Goal: Obtain resource: Obtain resource

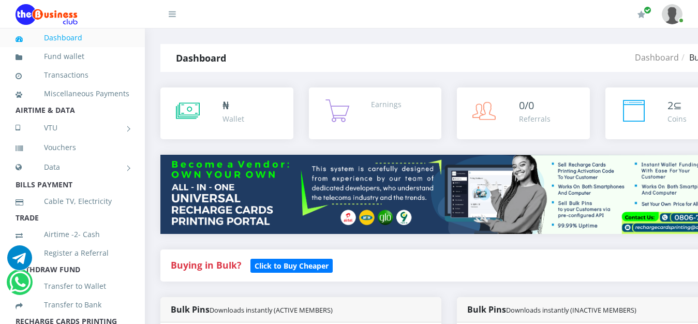
scroll to position [502, 0]
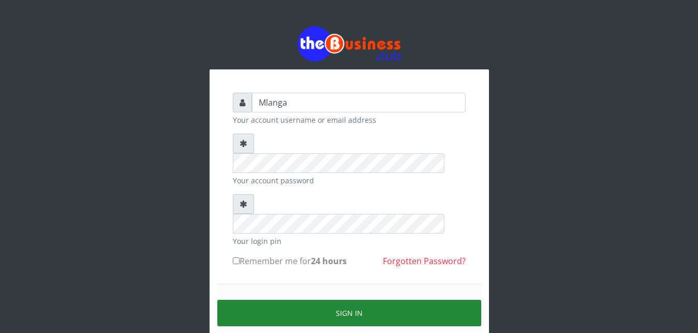
click at [355, 300] on button "Sign in" at bounding box center [349, 313] width 264 height 26
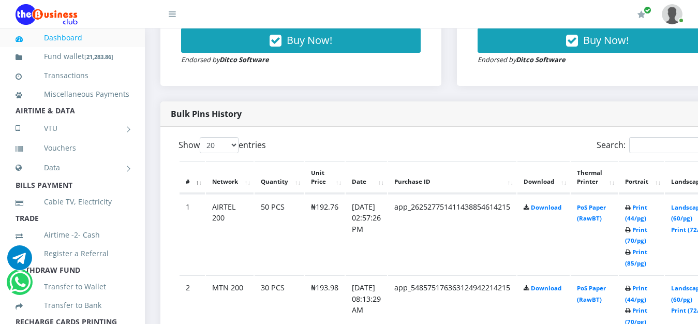
scroll to position [422, 0]
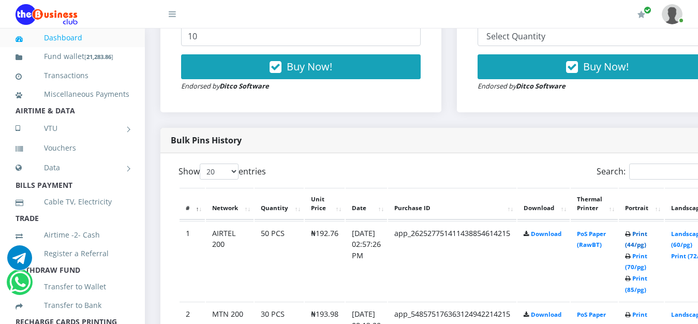
click at [648, 236] on link "Print (44/pg)" at bounding box center [636, 239] width 22 height 19
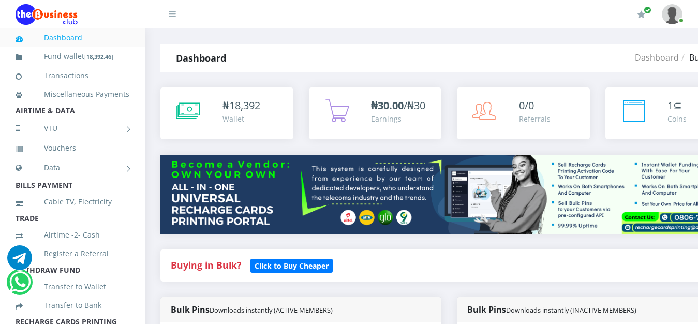
scroll to position [422, 0]
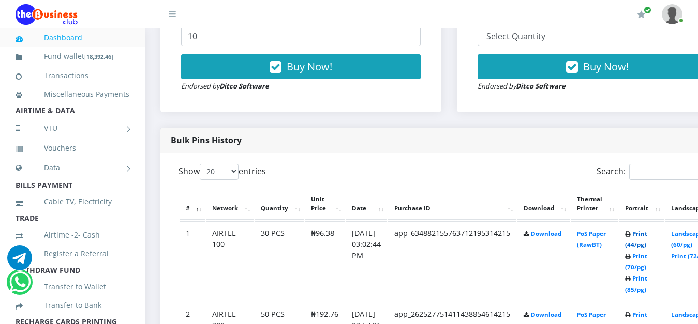
click at [648, 235] on link "Print (44/pg)" at bounding box center [636, 239] width 22 height 19
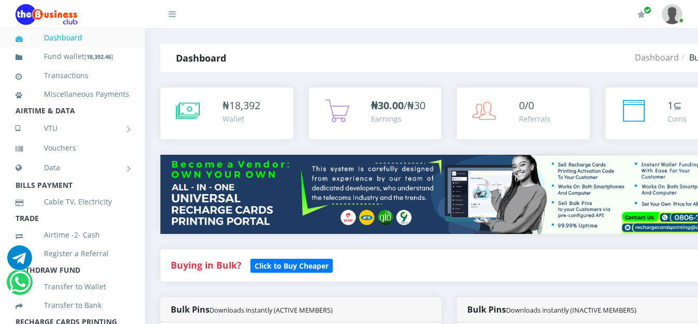
scroll to position [422, 0]
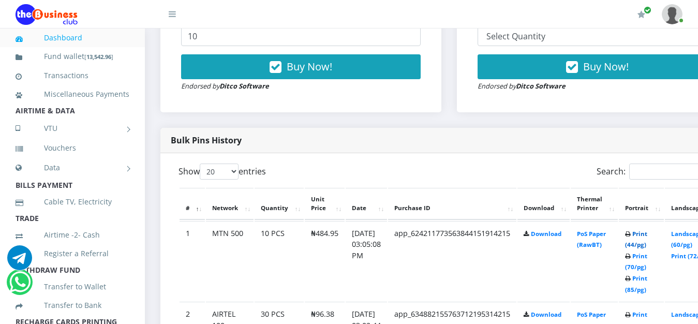
click at [648, 232] on link "Print (44/pg)" at bounding box center [636, 239] width 22 height 19
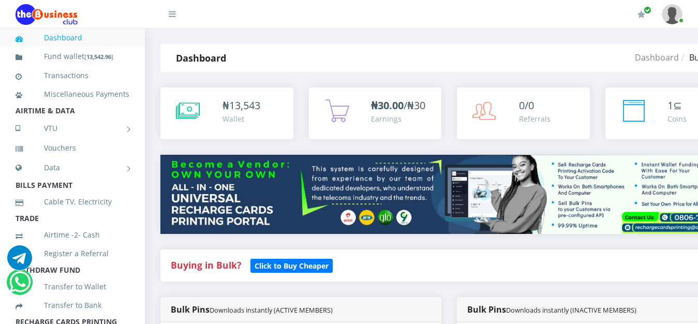
scroll to position [422, 0]
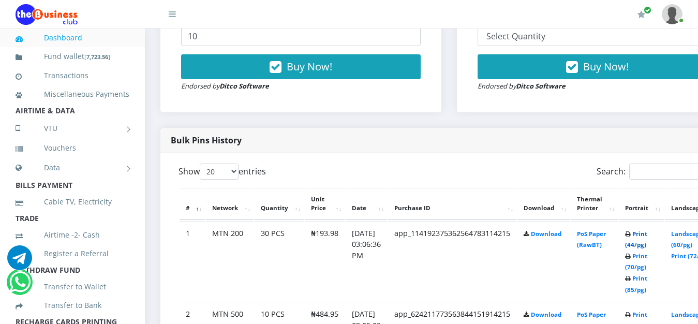
click at [648, 236] on link "Print (44/pg)" at bounding box center [636, 239] width 22 height 19
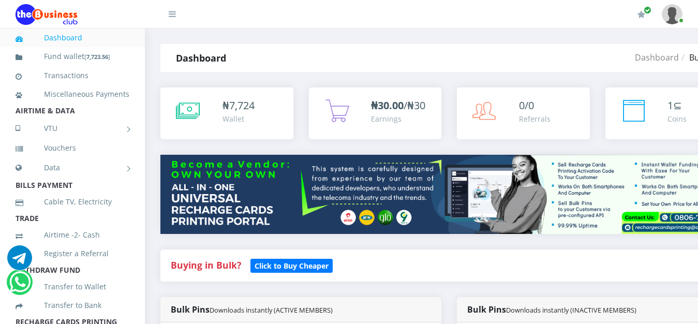
scroll to position [422, 0]
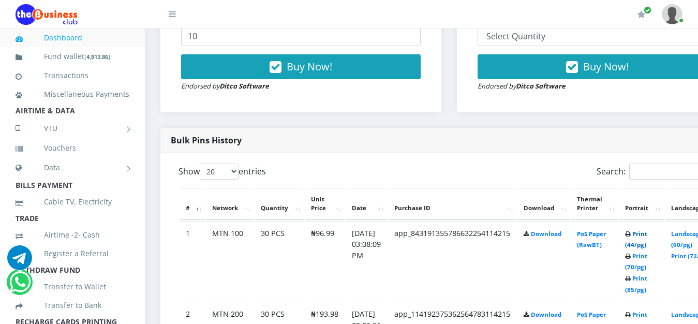
click at [648, 236] on link "Print (44/pg)" at bounding box center [636, 239] width 22 height 19
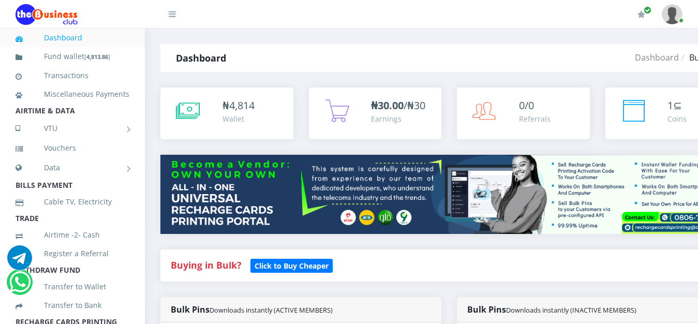
scroll to position [422, 0]
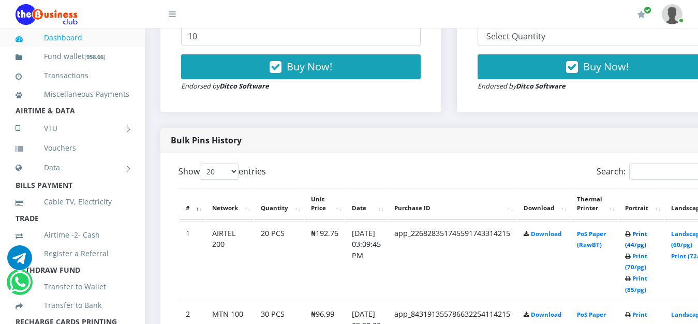
click at [648, 235] on link "Print (44/pg)" at bounding box center [636, 239] width 22 height 19
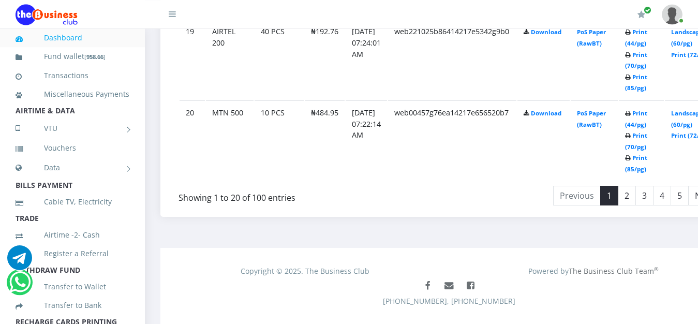
scroll to position [2086, 0]
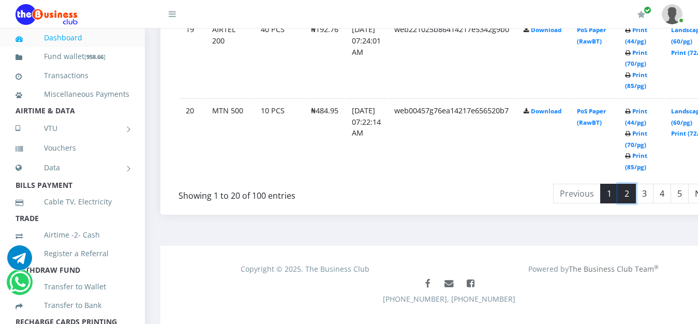
click at [636, 198] on link "2" at bounding box center [627, 194] width 18 height 20
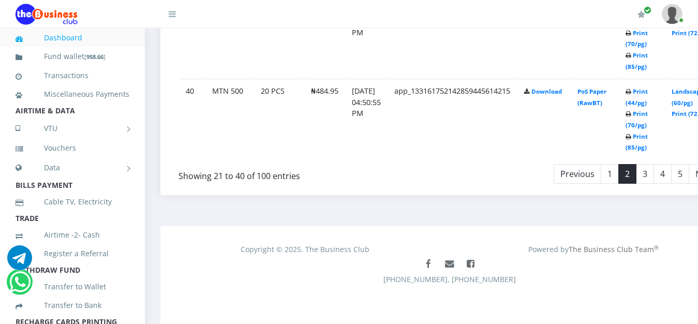
scroll to position [2107, 0]
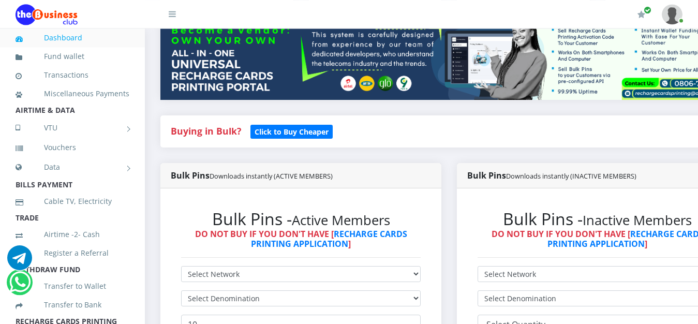
scroll to position [132, 0]
